Goal: Understand process/instructions: Learn how to perform a task or action

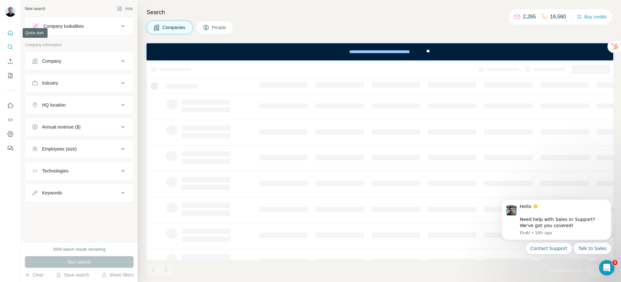
click at [12, 32] on icon "Quick start" at bounding box center [10, 32] width 5 height 5
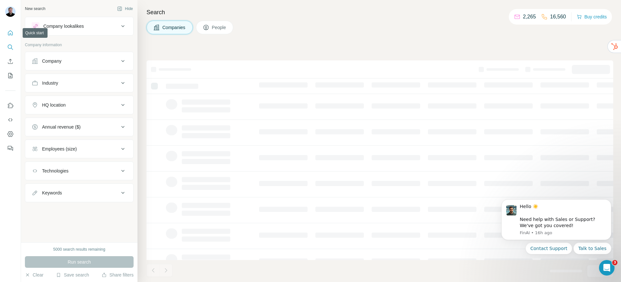
click at [8, 36] on icon "Quick start" at bounding box center [10, 33] width 6 height 6
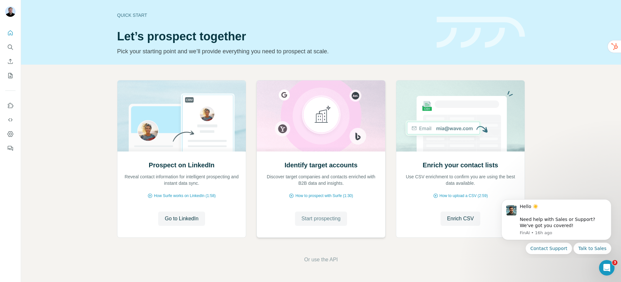
click at [330, 219] on span "Start prospecting" at bounding box center [320, 219] width 39 height 8
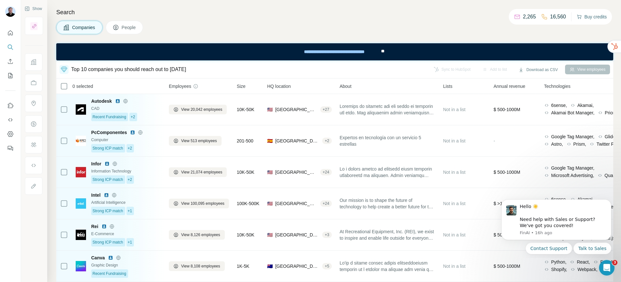
click at [583, 16] on button "Buy credits" at bounding box center [592, 16] width 30 height 9
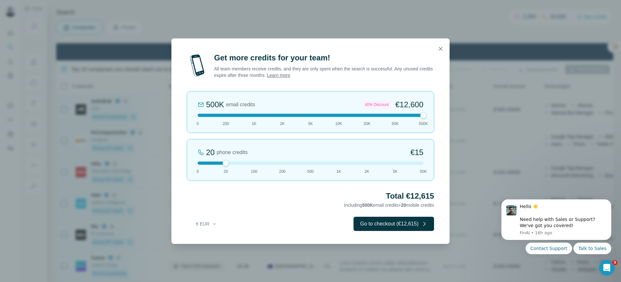
drag, startPoint x: 224, startPoint y: 115, endPoint x: 434, endPoint y: 115, distance: 209.9
click at [434, 115] on div "Get more credits for your team! All team members receive credits, and they are …" at bounding box center [310, 148] width 278 height 191
click at [441, 50] on icon "button" at bounding box center [440, 49] width 6 height 6
